Goal: Task Accomplishment & Management: Use online tool/utility

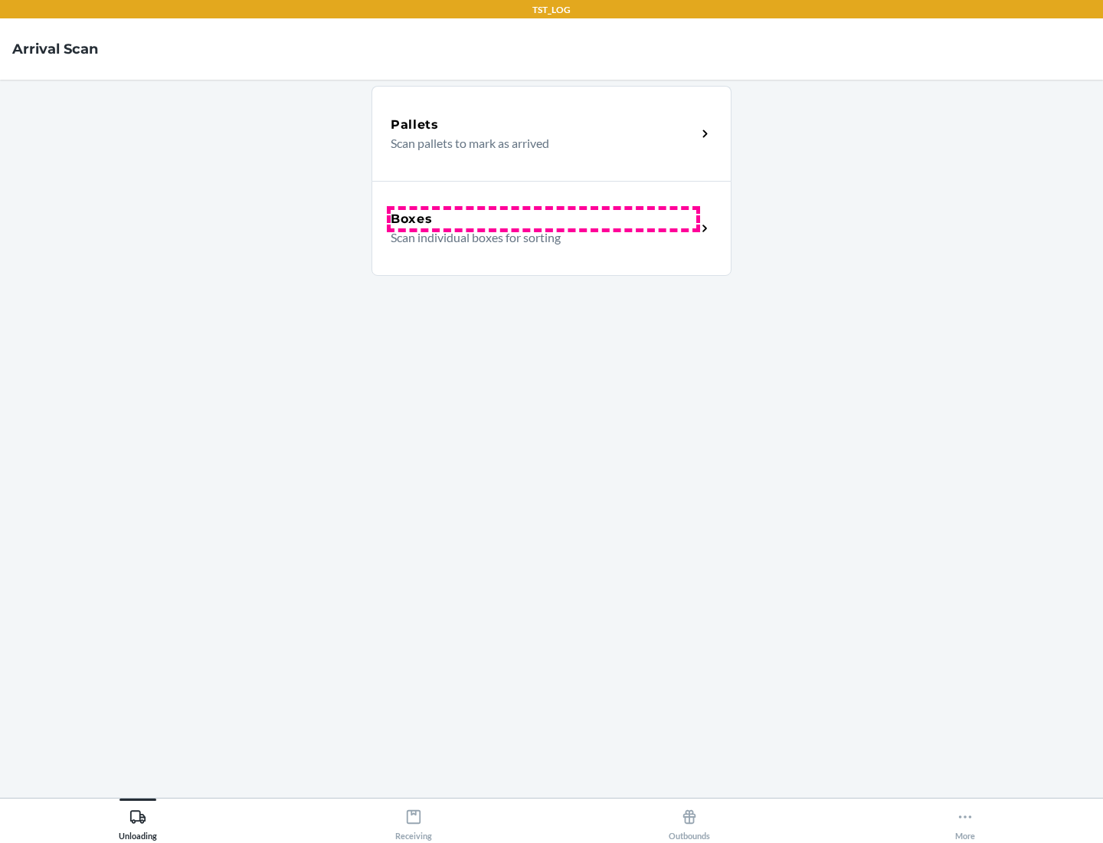
click at [543, 219] on div "Boxes" at bounding box center [544, 219] width 306 height 18
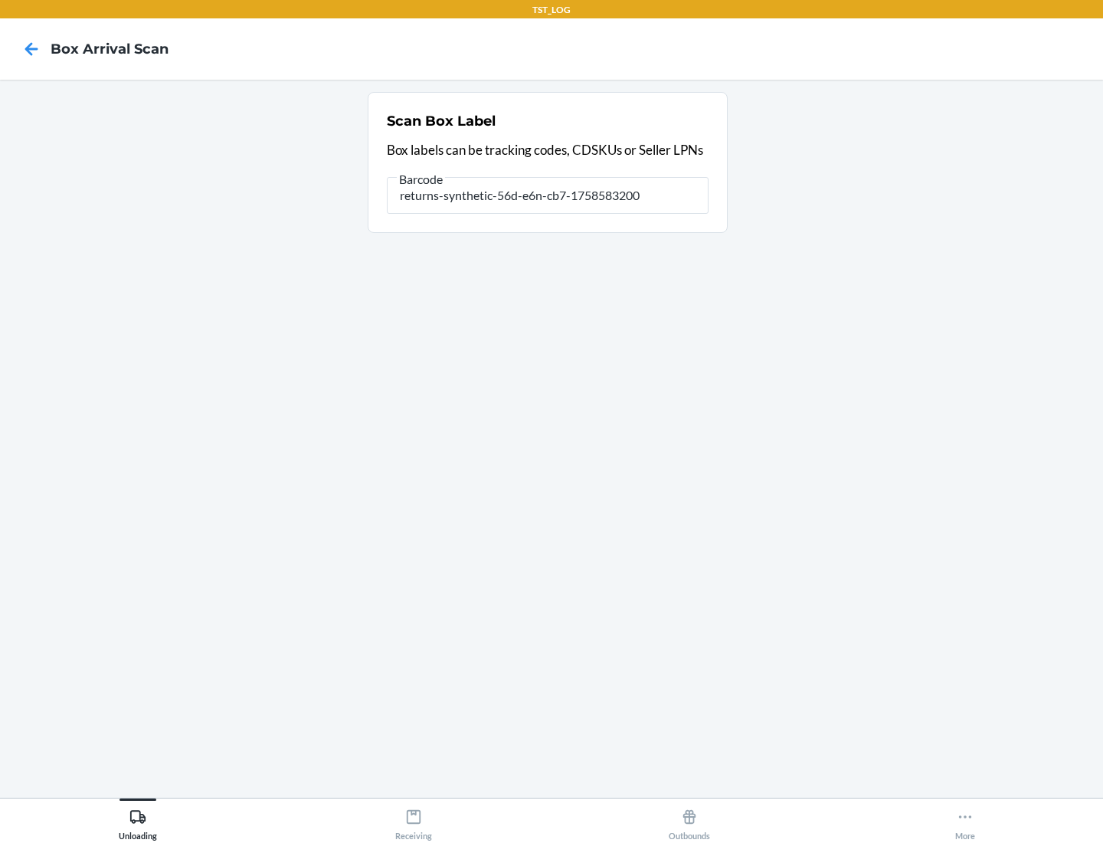
type input "returns-synthetic-56d-e6n-cb7-1758583200"
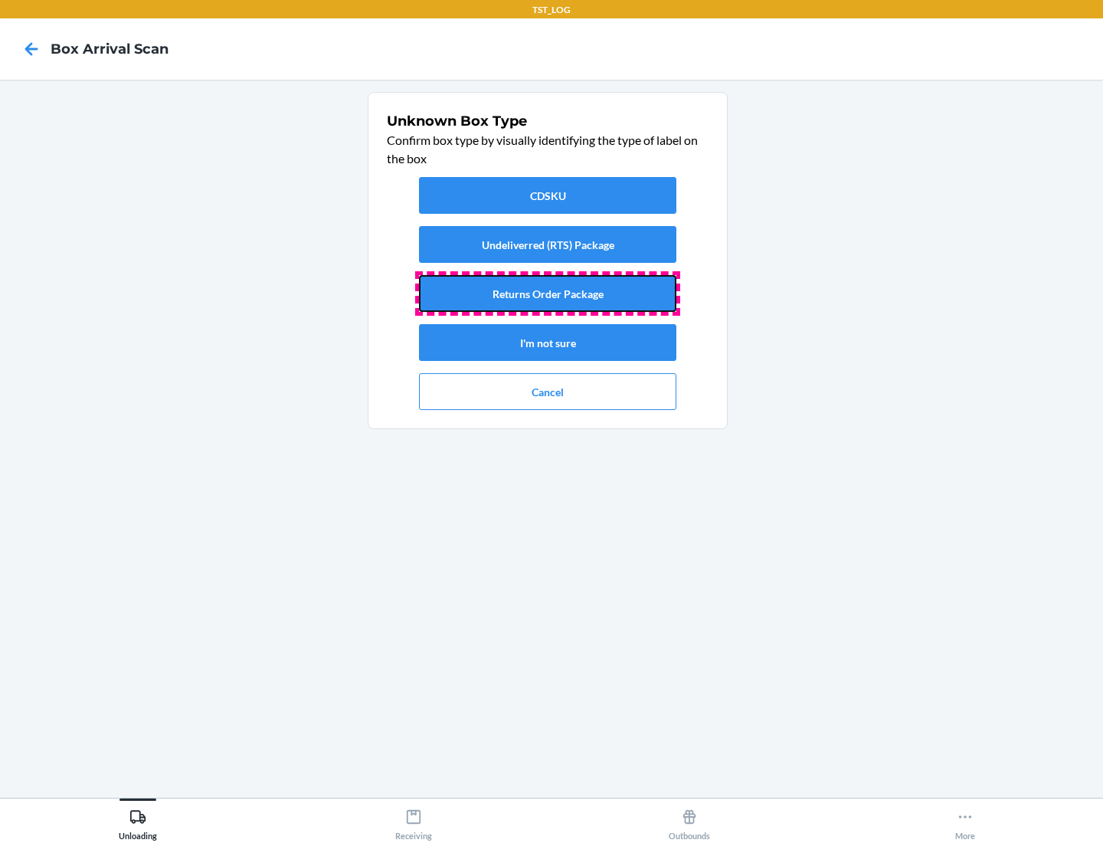
click at [548, 293] on button "Returns Order Package" at bounding box center [547, 293] width 257 height 37
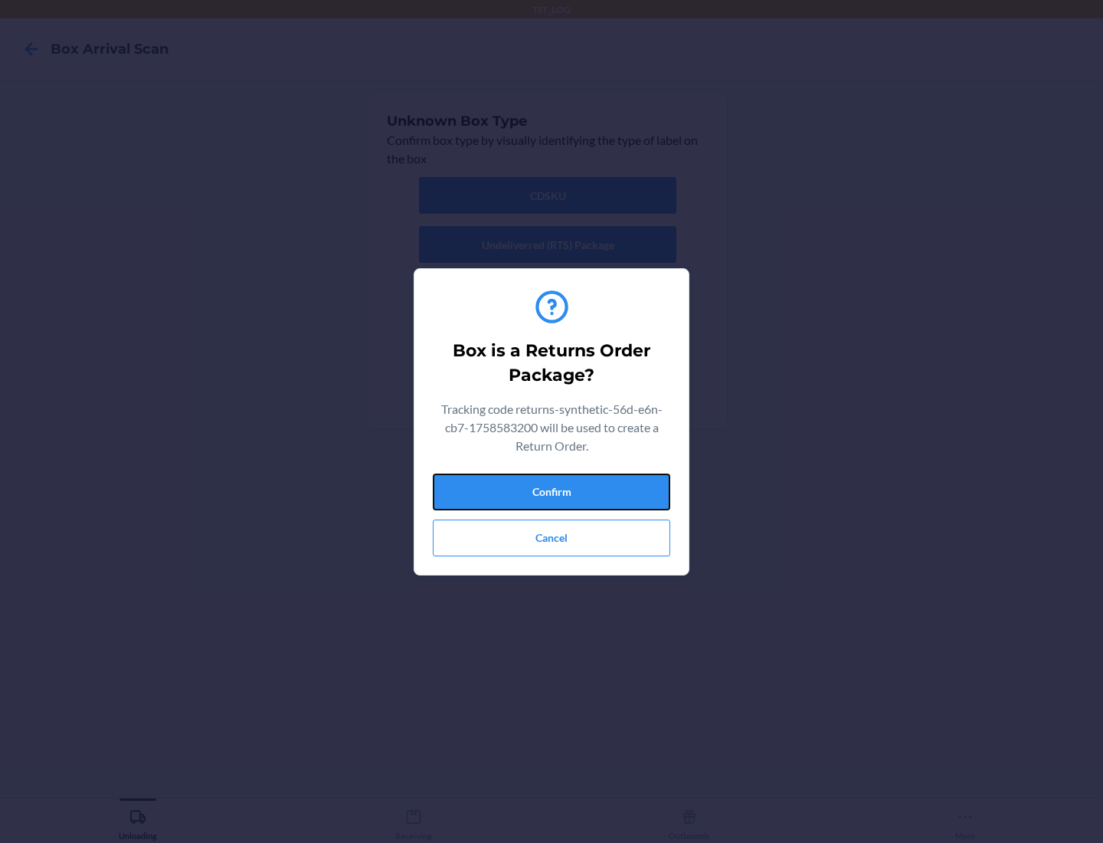
click at [552, 491] on button "Confirm" at bounding box center [551, 491] width 237 height 37
